Goal: Information Seeking & Learning: Find specific fact

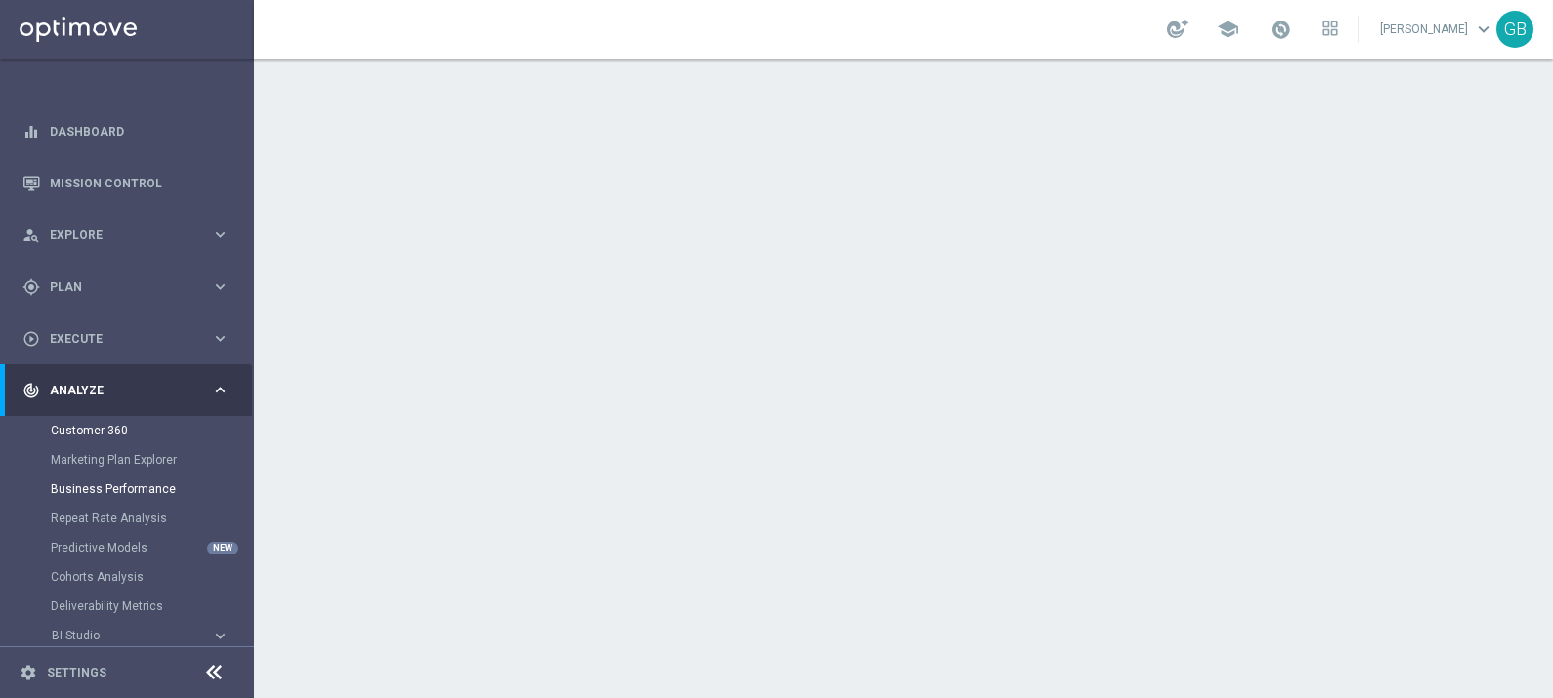
scroll to position [111, 0]
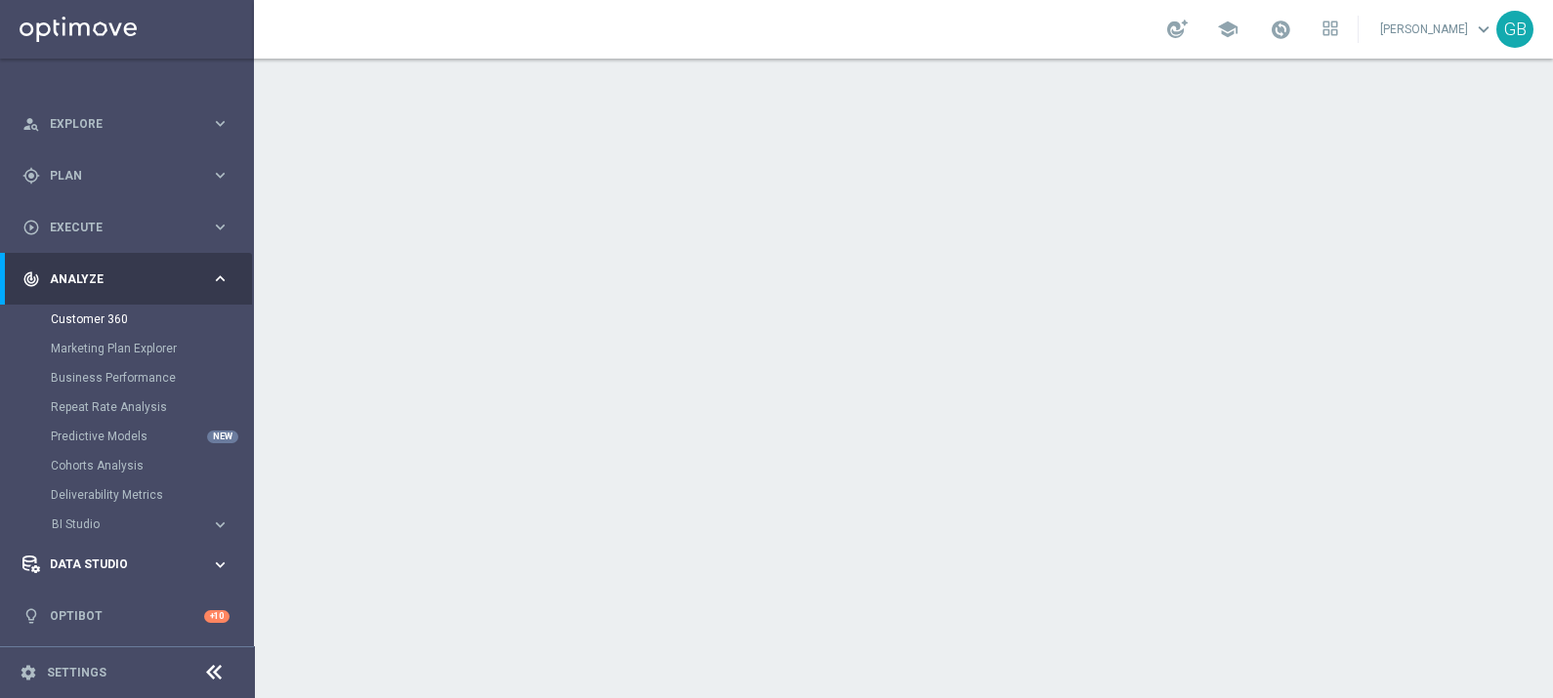
click at [88, 552] on div "Data Studio keyboard_arrow_right" at bounding box center [126, 565] width 252 height 52
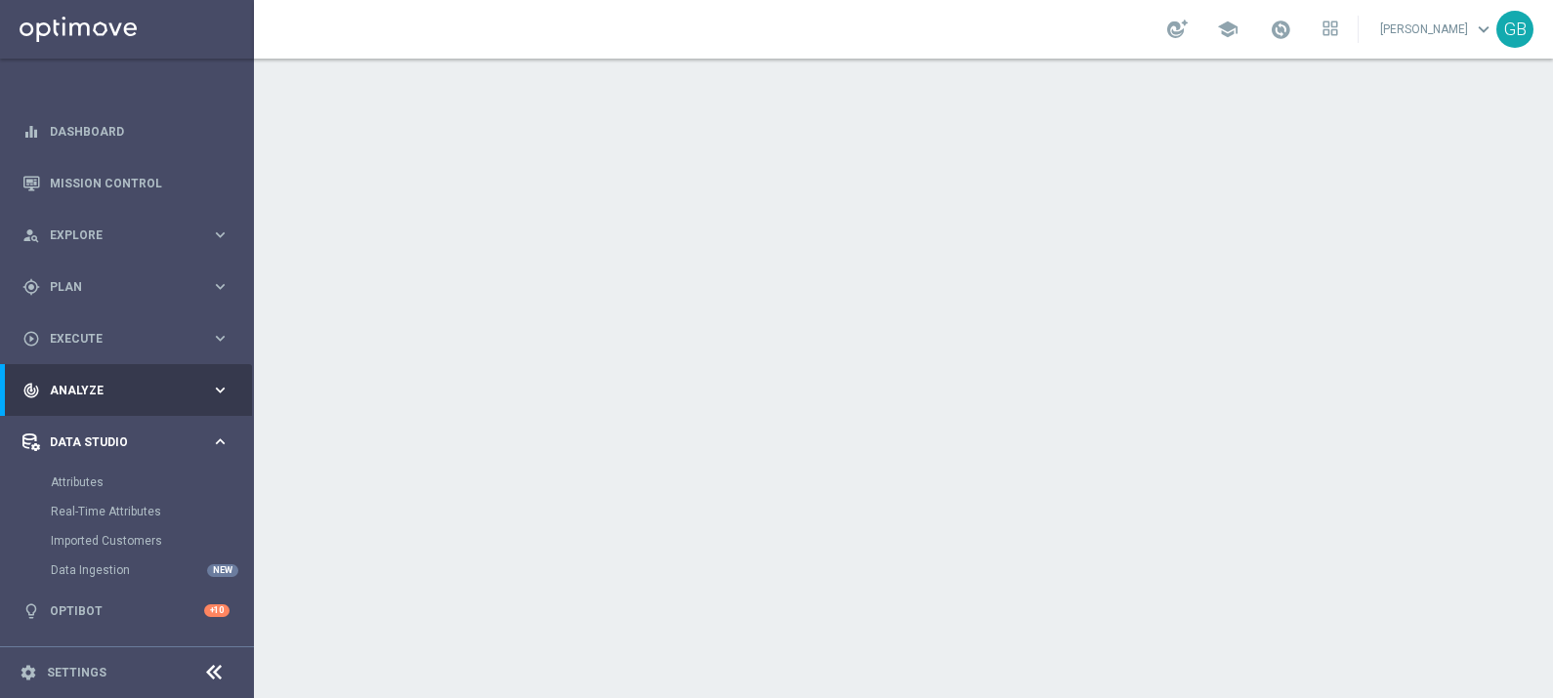
scroll to position [0, 0]
click at [83, 479] on link "Attributes" at bounding box center [127, 483] width 152 height 16
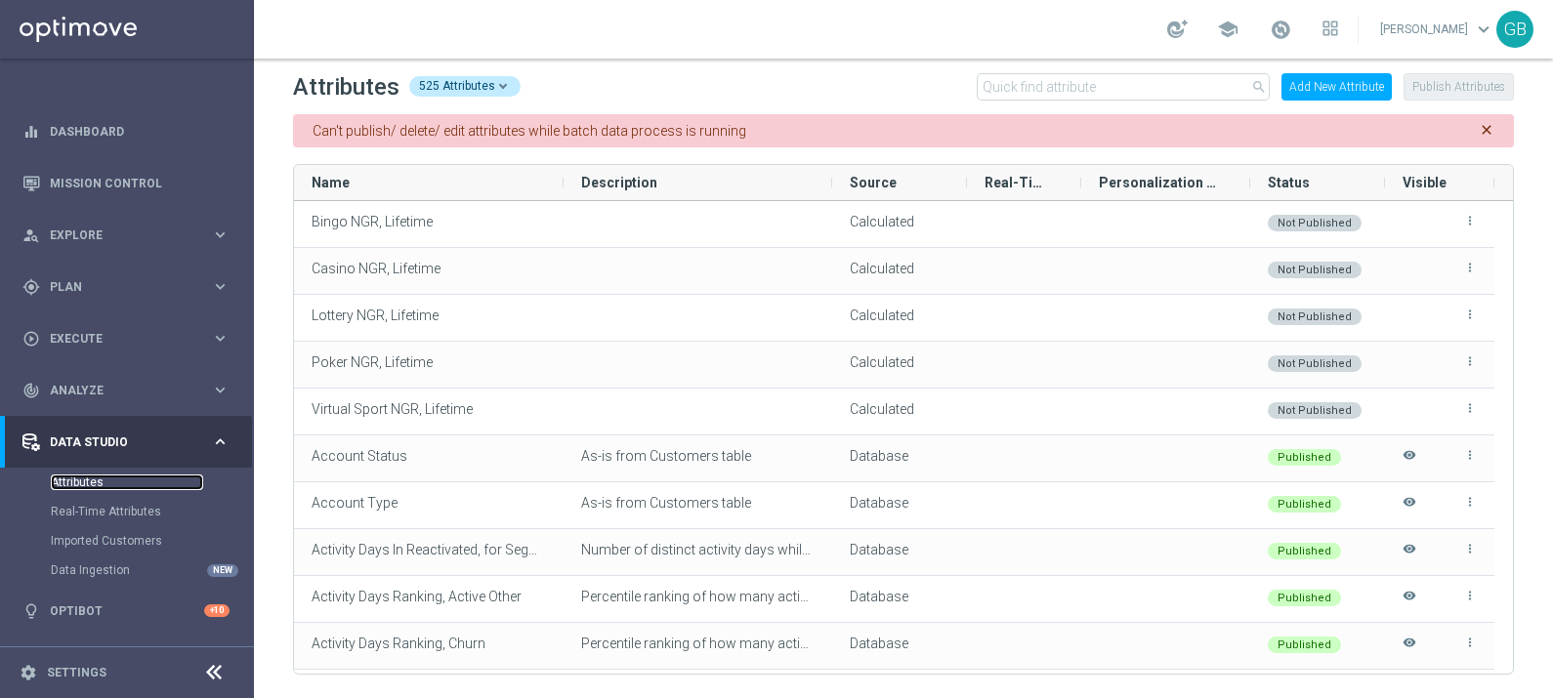
click at [83, 479] on link "Attributes" at bounding box center [127, 483] width 152 height 16
click at [1023, 79] on input "text" at bounding box center [1123, 86] width 293 height 27
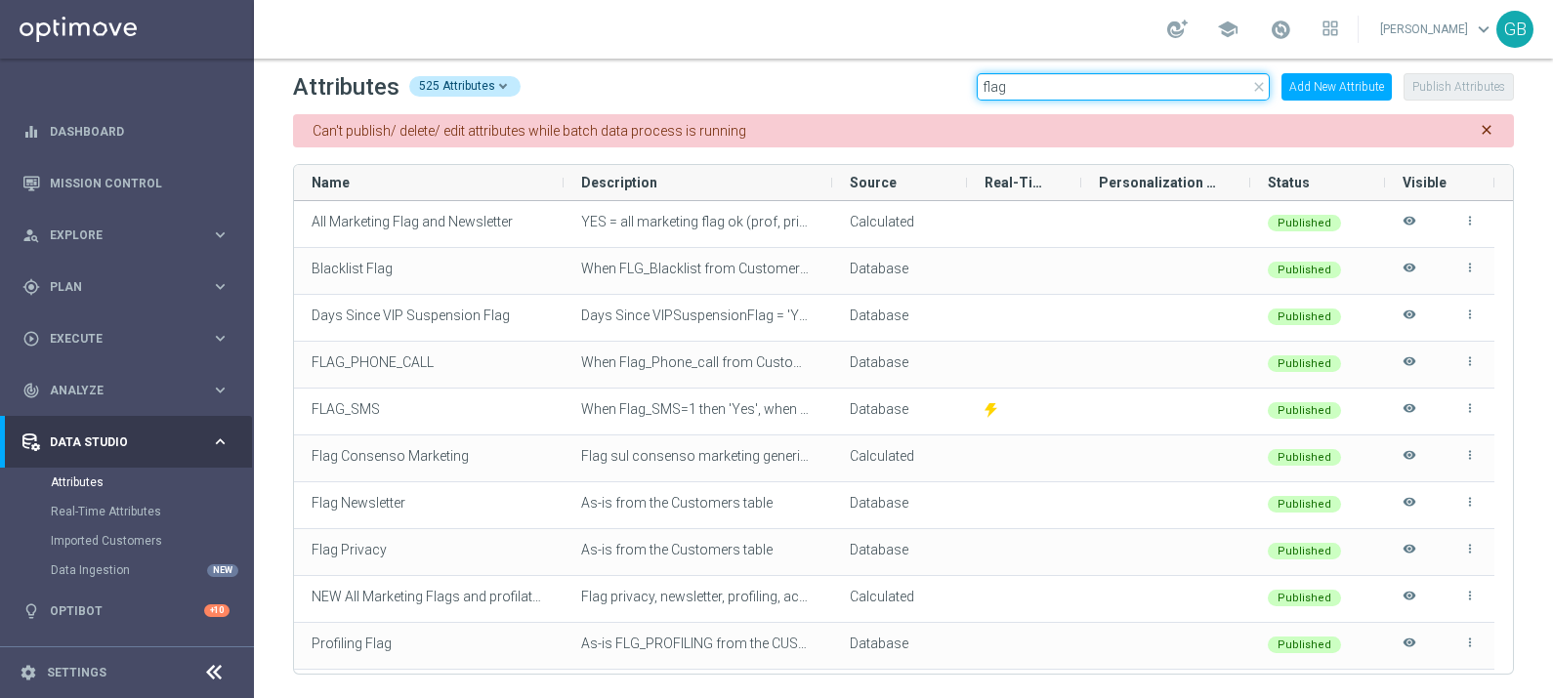
click at [983, 83] on input "flag" at bounding box center [1123, 86] width 293 height 27
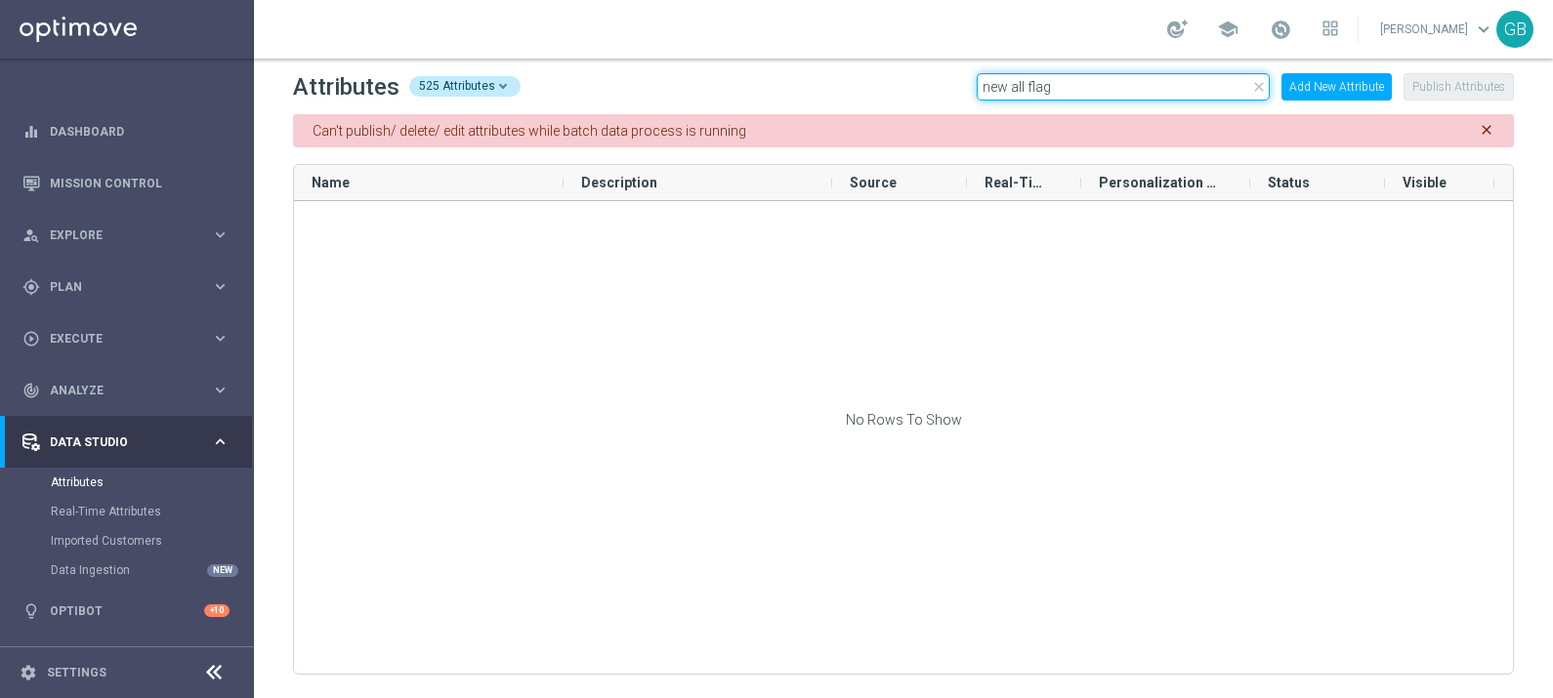
click at [1013, 83] on input "new all flag" at bounding box center [1123, 86] width 293 height 27
click at [1041, 90] on input "all flag" at bounding box center [1123, 86] width 293 height 27
type input "a"
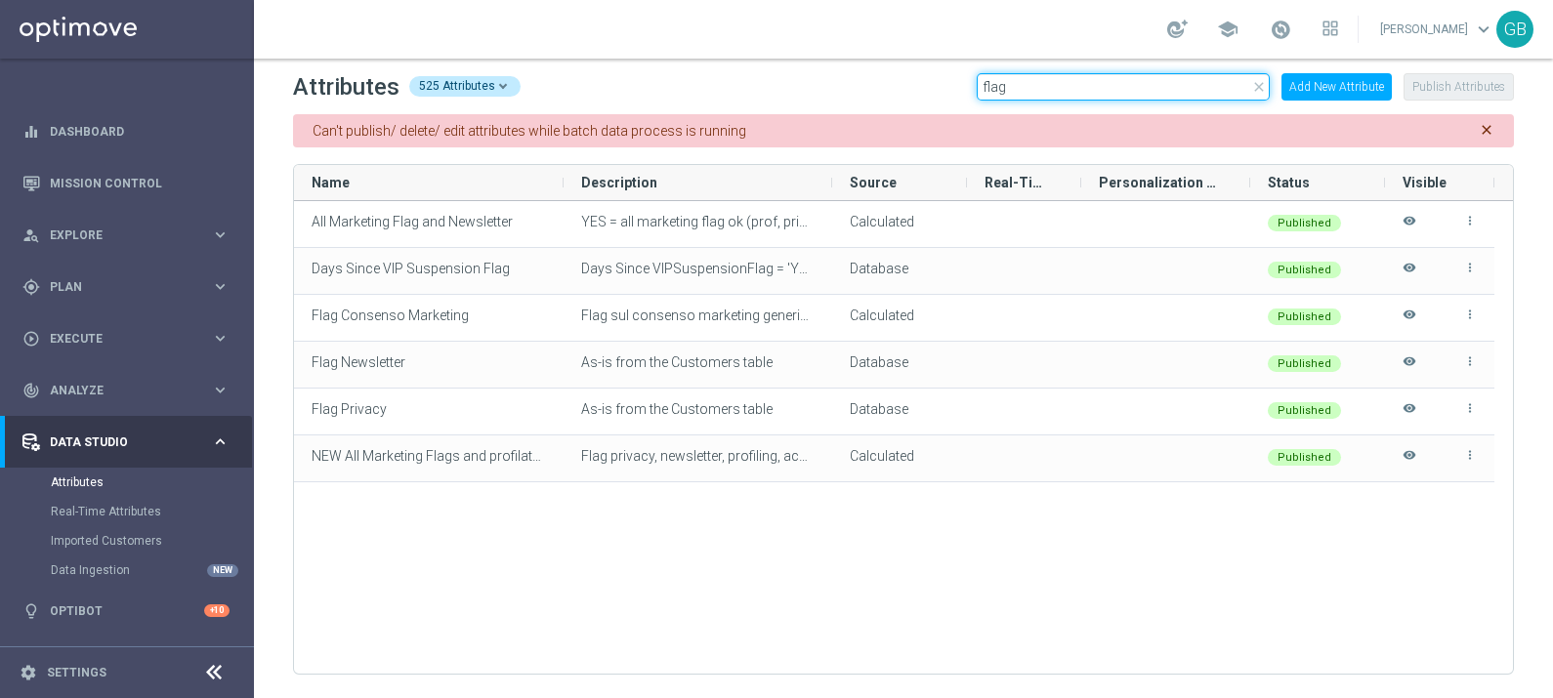
type input "flag"
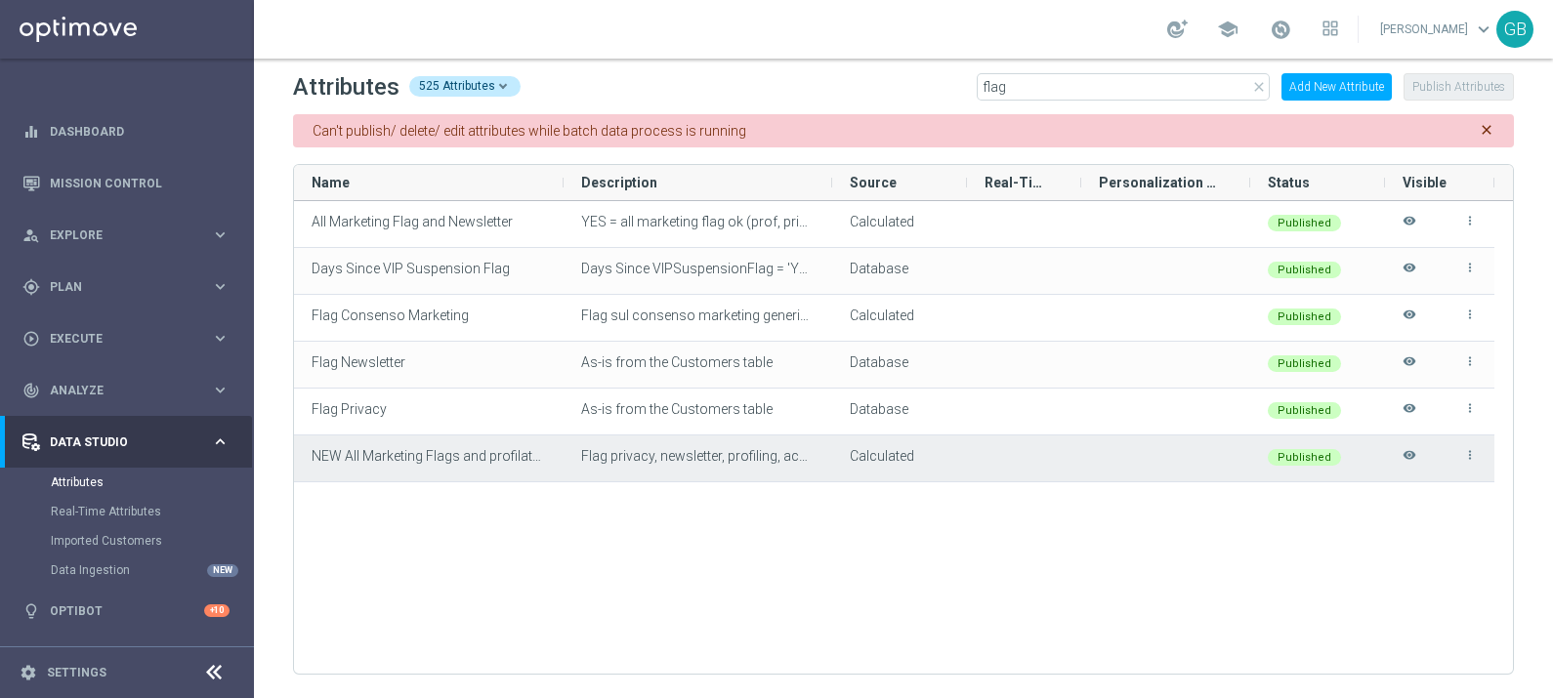
click at [1471, 454] on icon "more_vert" at bounding box center [1470, 455] width 14 height 14
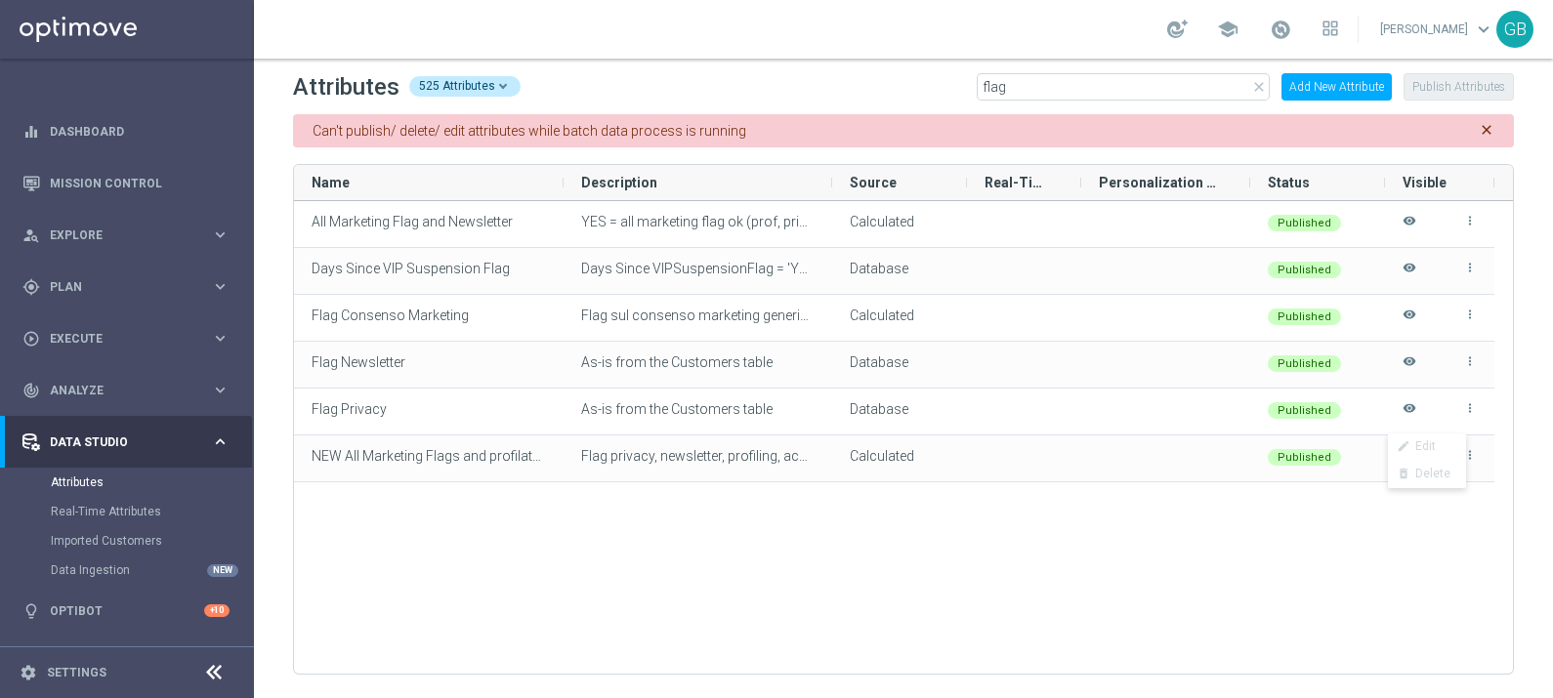
click at [1066, 556] on div "All Marketing Flag and Newsletter YES = all marketing flag ok (prof, priv, acco…" at bounding box center [903, 437] width 1219 height 473
click at [1257, 83] on icon "close" at bounding box center [1259, 87] width 16 height 16
